Goal: Task Accomplishment & Management: Complete application form

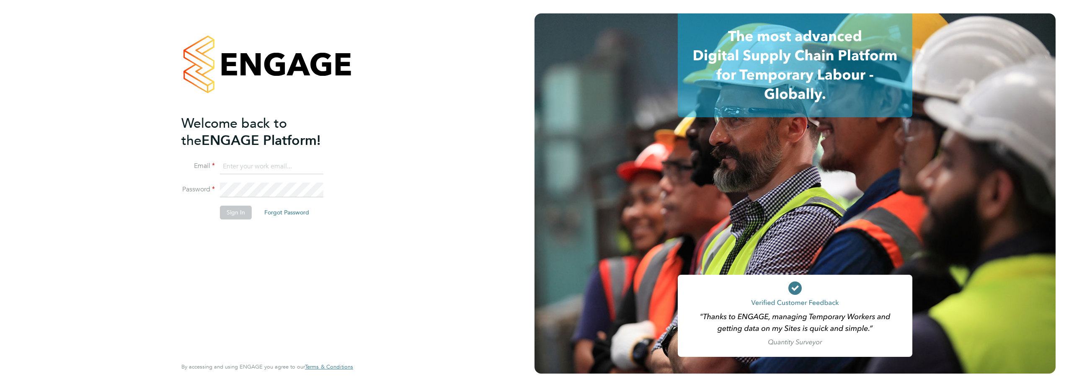
type input "[EMAIL_ADDRESS][DOMAIN_NAME]"
click at [223, 213] on button "Sign In" at bounding box center [236, 212] width 32 height 13
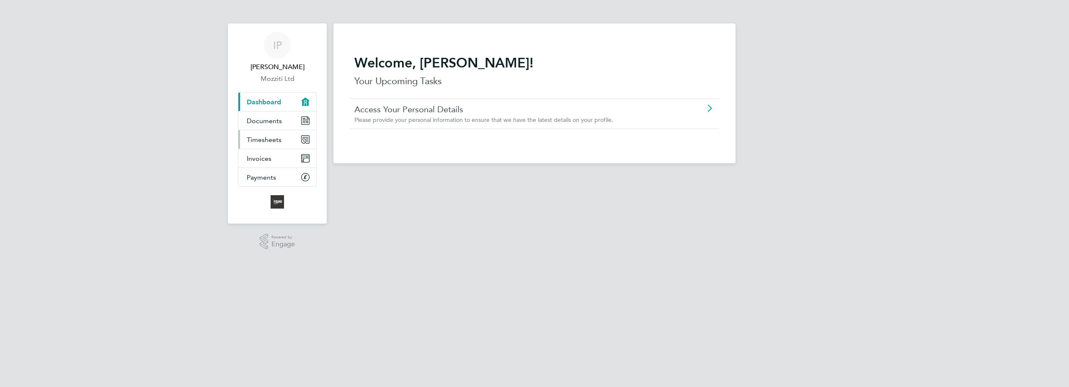
click at [274, 141] on span "Timesheets" at bounding box center [264, 140] width 35 height 8
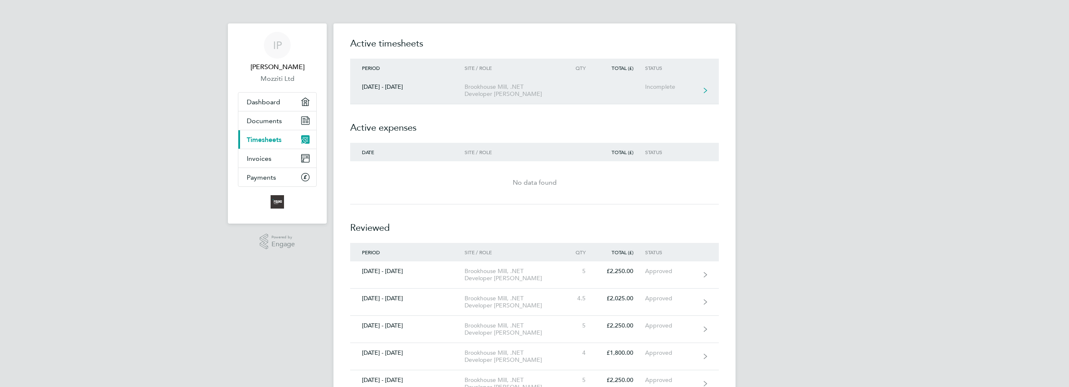
click at [667, 87] on div "Incomplete" at bounding box center [671, 86] width 52 height 7
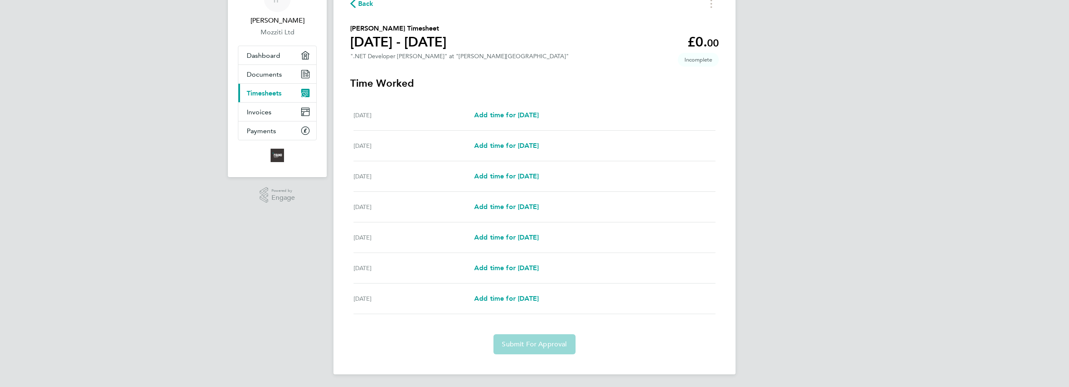
scroll to position [47, 0]
click at [520, 114] on span "Add time for [DATE]" at bounding box center [506, 114] width 65 height 8
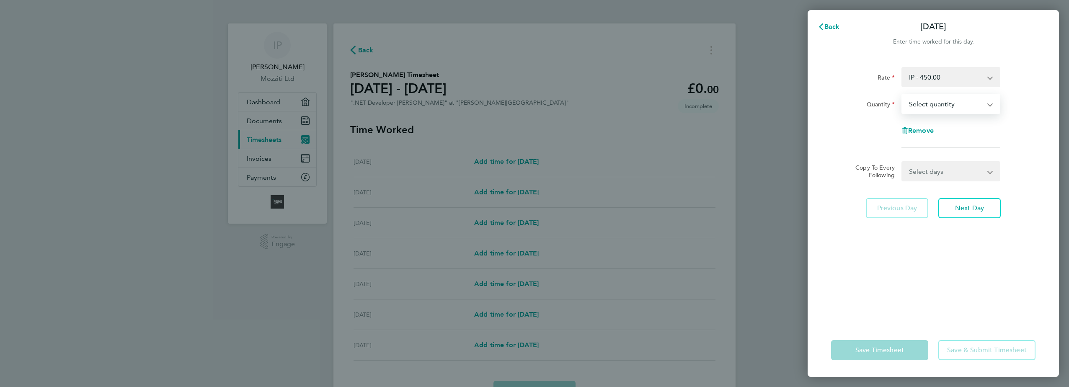
click at [935, 104] on select "Select quantity 0.5 1" at bounding box center [946, 104] width 87 height 18
select select "1"
click at [903, 95] on select "Select quantity 0.5 1" at bounding box center [946, 104] width 87 height 18
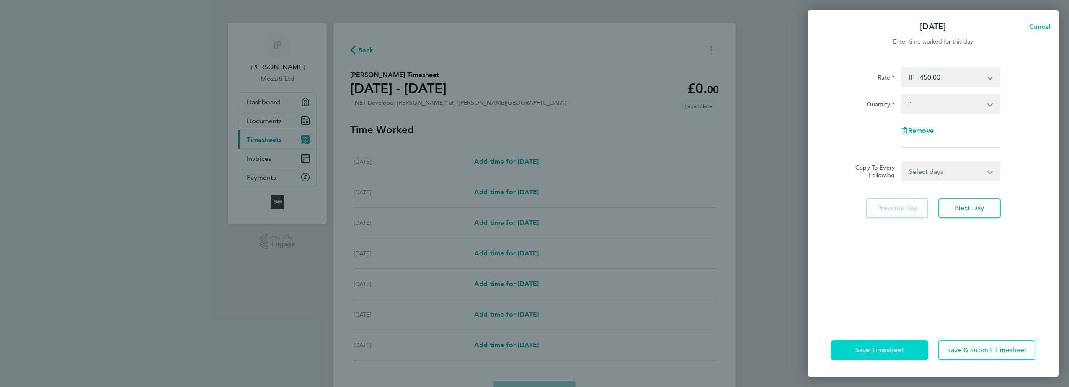
click at [866, 351] on span "Save Timesheet" at bounding box center [880, 350] width 49 height 8
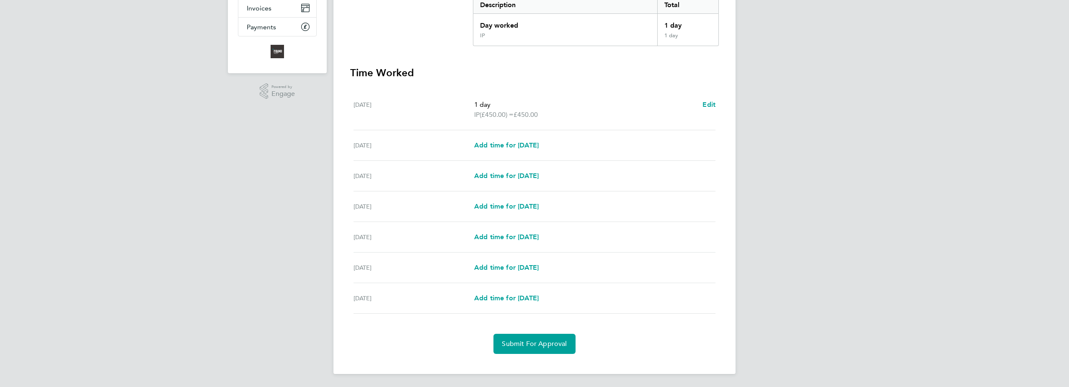
scroll to position [151, 0]
click at [510, 144] on span "Add time for [DATE]" at bounding box center [506, 145] width 65 height 8
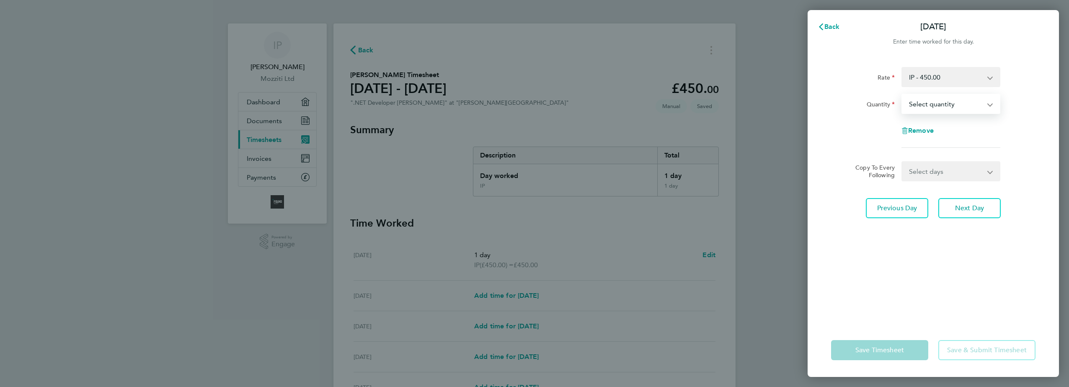
click at [944, 106] on select "Select quantity 0.5 1" at bounding box center [946, 104] width 87 height 18
select select "1"
click at [903, 95] on select "Select quantity 0.5 1" at bounding box center [946, 104] width 87 height 18
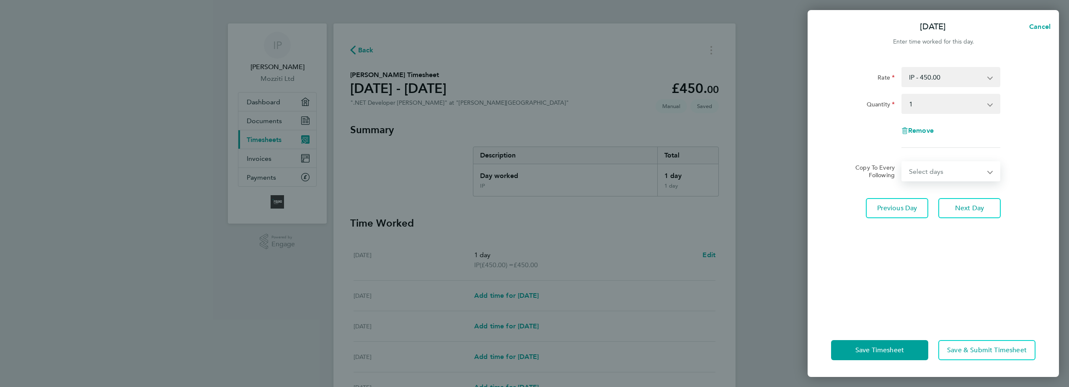
click at [921, 177] on select "Select days Day Weekday (Mon-Fri) Weekend (Sat-Sun) [DATE] [DATE] [DATE] [DATE]…" at bounding box center [947, 171] width 88 height 18
select select "WEEKDAY"
click at [903, 162] on select "Select days Day Weekday (Mon-Fri) Weekend (Sat-Sun) Wednesday Thursday Friday S…" at bounding box center [947, 171] width 88 height 18
select select "2025-09-28"
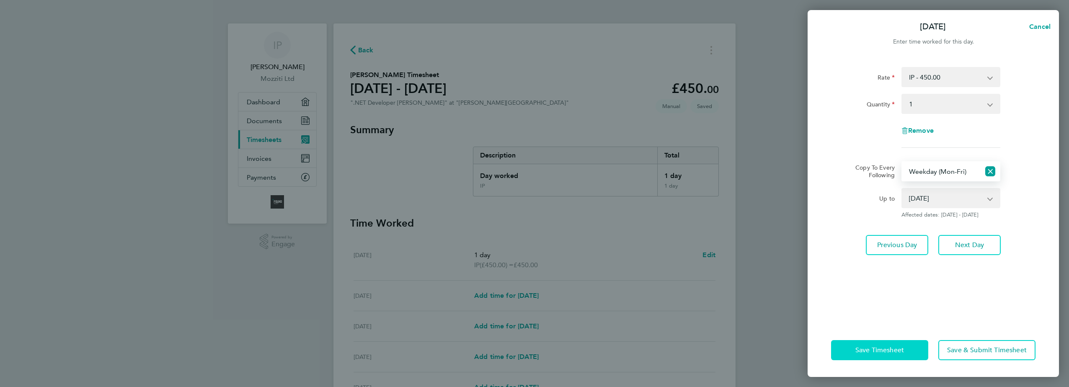
click at [884, 351] on span "Save Timesheet" at bounding box center [880, 350] width 49 height 8
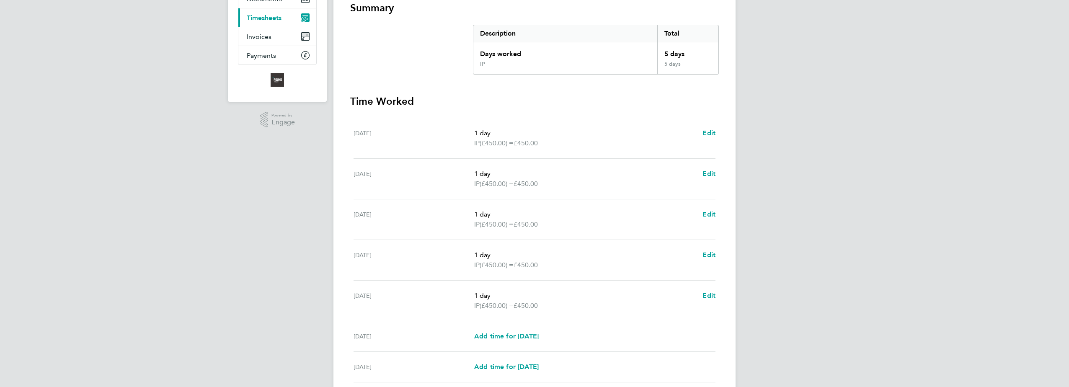
scroll to position [126, 0]
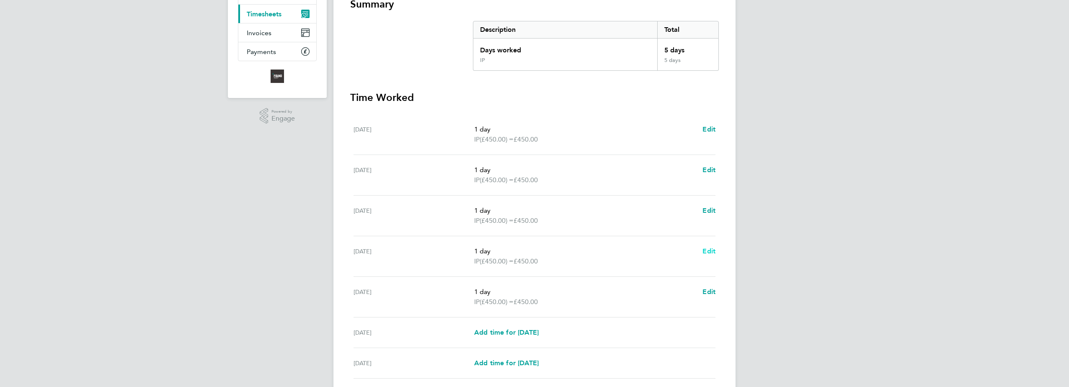
click at [709, 251] on span "Edit" at bounding box center [709, 251] width 13 height 8
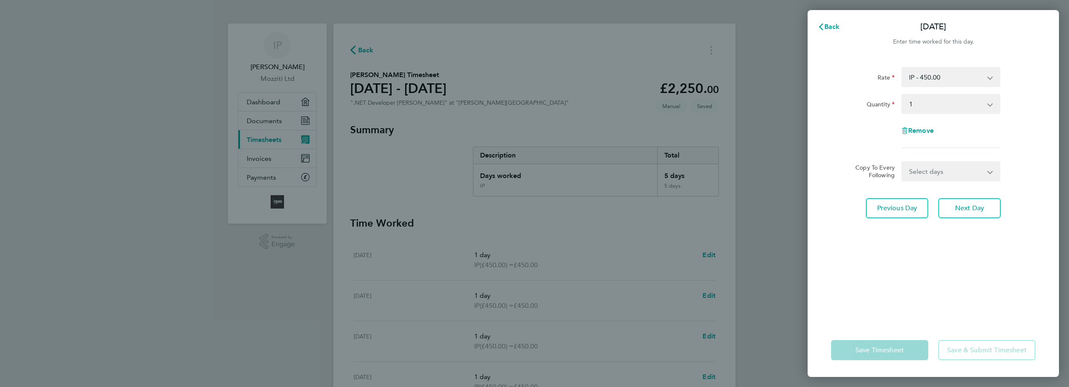
click at [910, 104] on select "Select quantity 0.5 1" at bounding box center [946, 104] width 87 height 18
select select "0.5"
click at [903, 95] on select "Select quantity 0.5 1" at bounding box center [946, 104] width 87 height 18
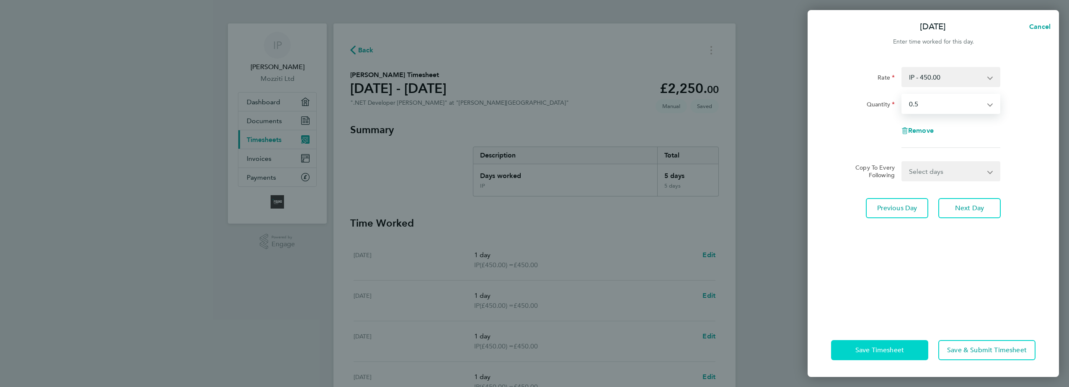
click at [884, 348] on span "Save Timesheet" at bounding box center [880, 350] width 49 height 8
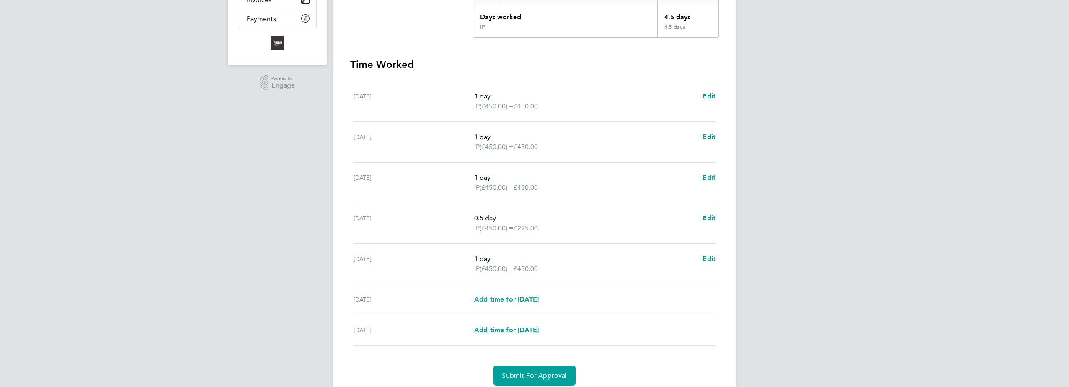
scroll to position [168, 0]
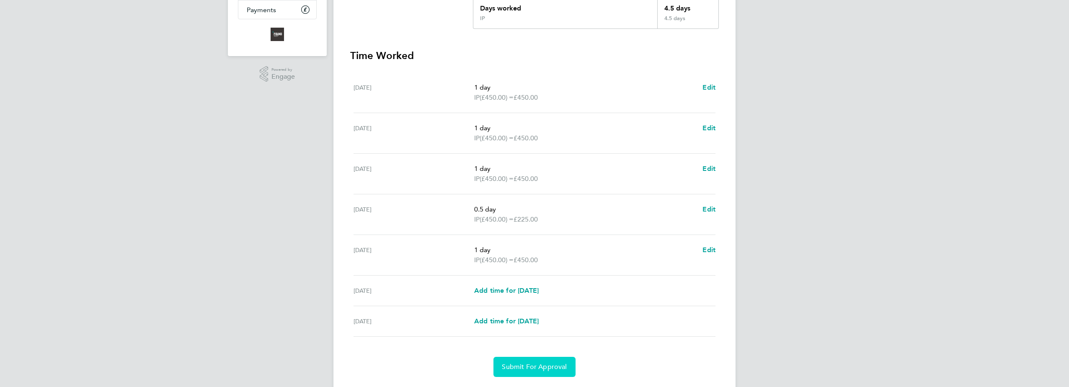
click at [543, 363] on span "Submit For Approval" at bounding box center [534, 367] width 65 height 8
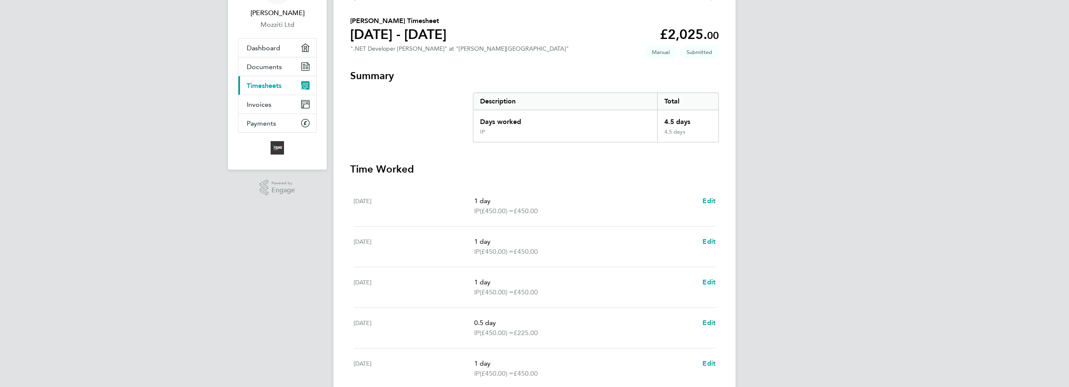
scroll to position [25, 0]
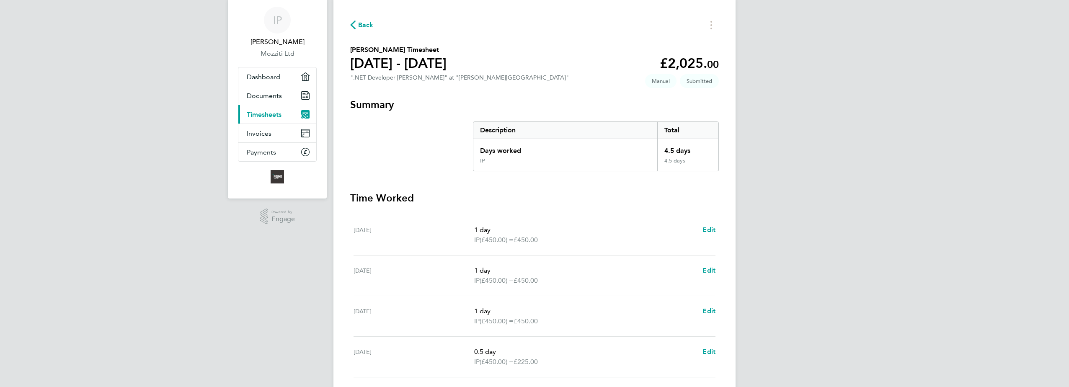
click at [266, 116] on span "Timesheets" at bounding box center [264, 115] width 35 height 8
